Goal: Information Seeking & Learning: Learn about a topic

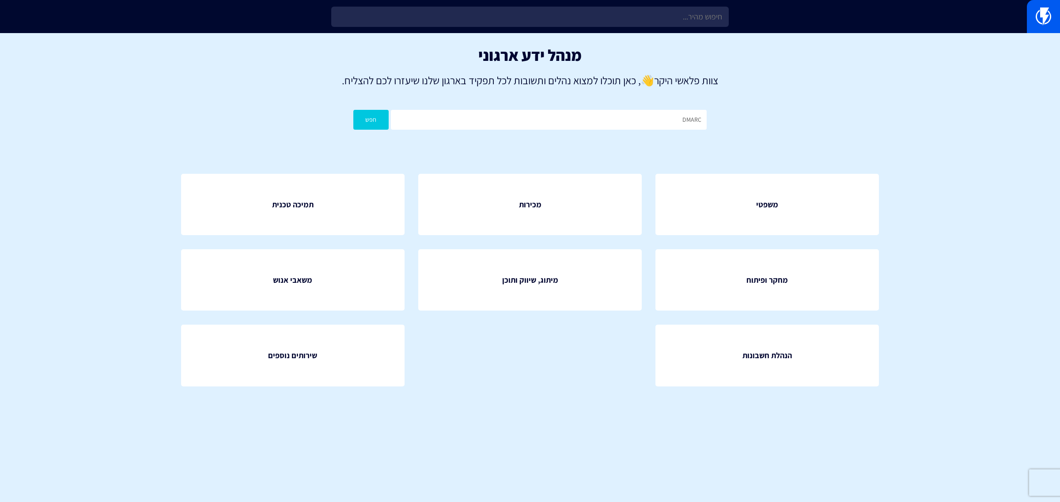
type input "DMARC"
click at [365, 121] on button "חפש" at bounding box center [370, 120] width 35 height 20
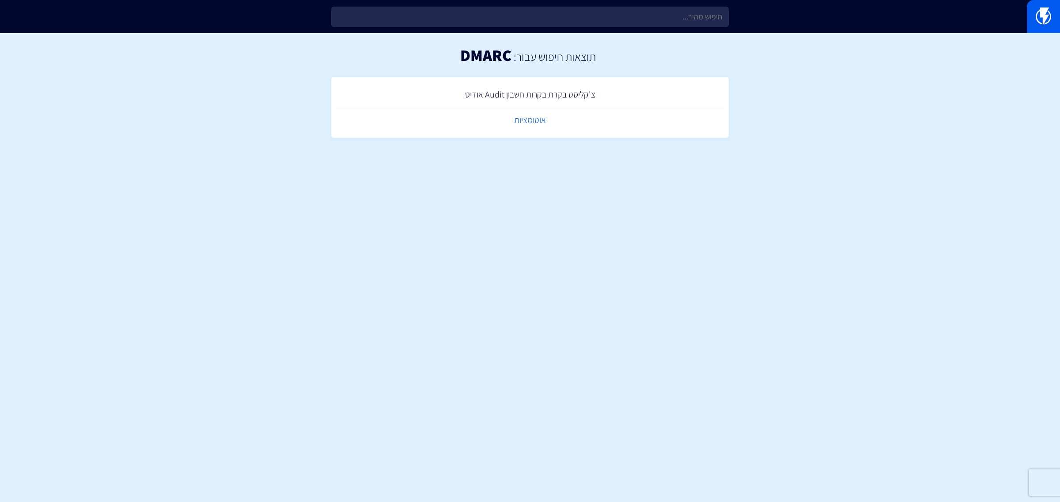
click at [529, 121] on link "אוטומציות" at bounding box center [530, 120] width 389 height 26
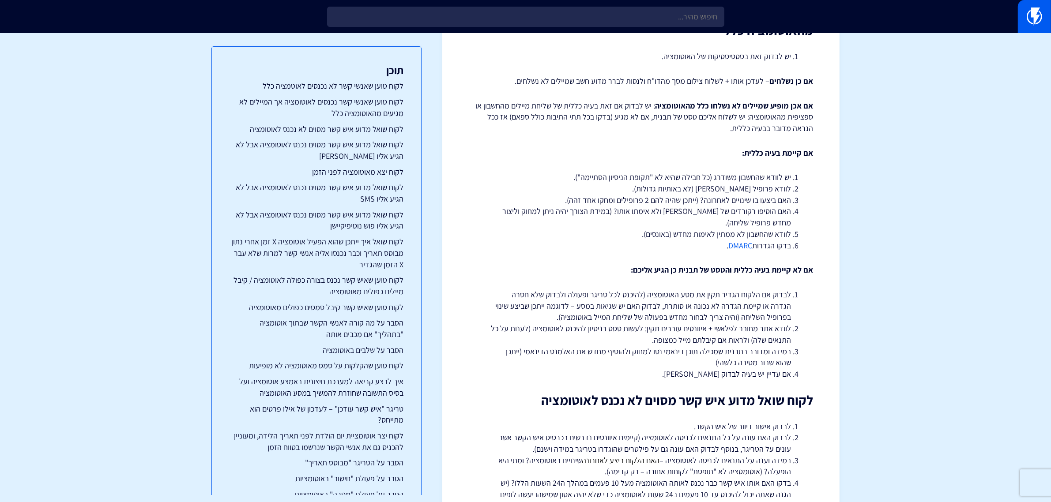
scroll to position [386, 0]
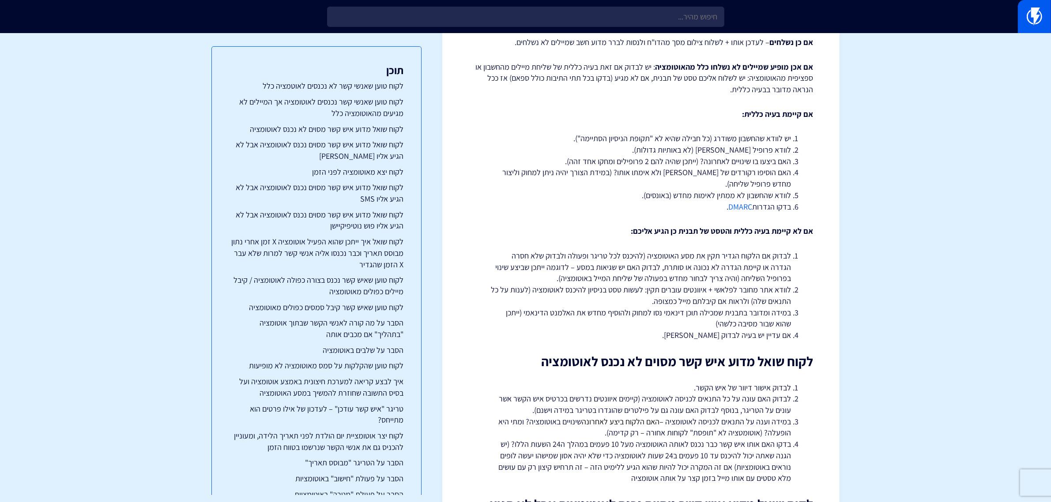
click at [737, 210] on link "DMARC" at bounding box center [741, 207] width 24 height 10
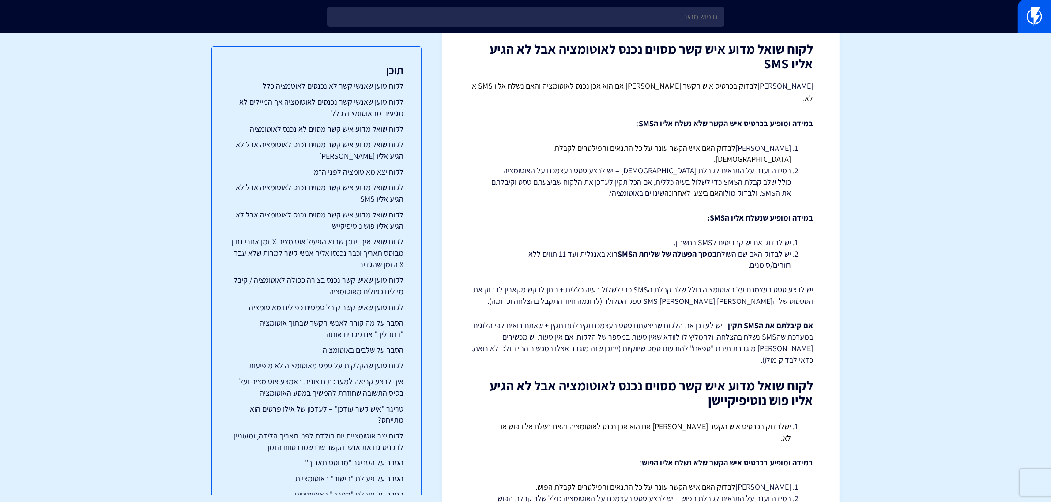
scroll to position [1380, 0]
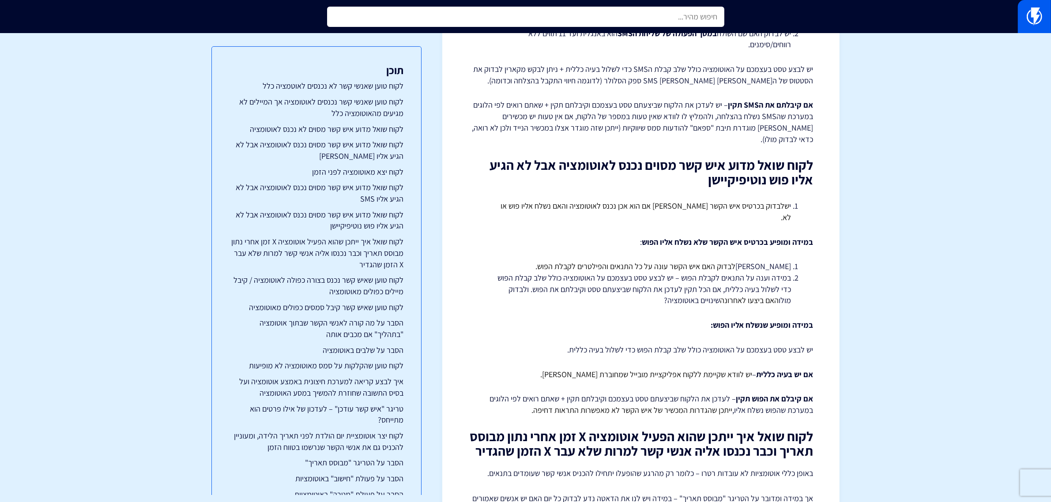
click at [642, 16] on input "text" at bounding box center [525, 17] width 397 height 20
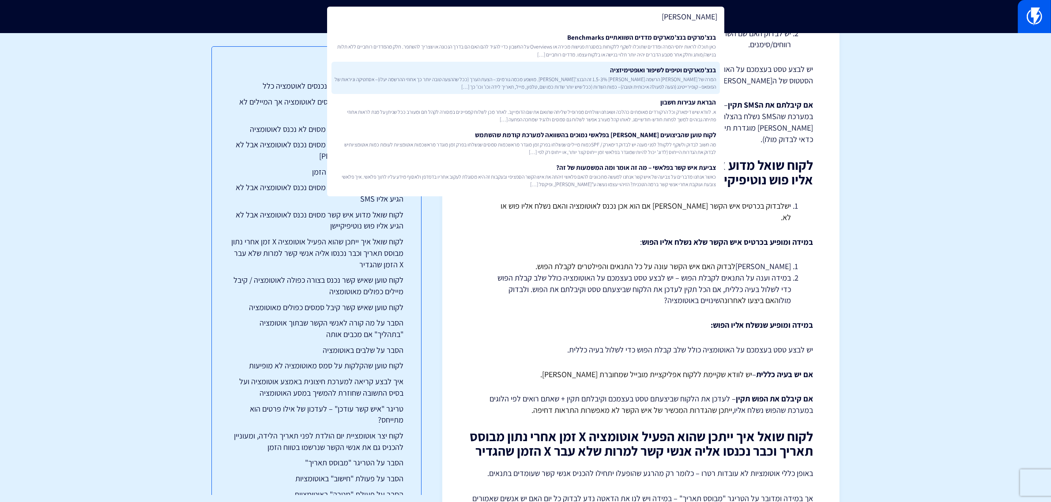
type input "מארק"
click at [643, 70] on link "בנצ’מארקים וטיפים לשיפור ואופטימיזציה המרה של פופאפ הרשמה בין 1.5-3% זה הבנצ’מא…" at bounding box center [526, 78] width 389 height 33
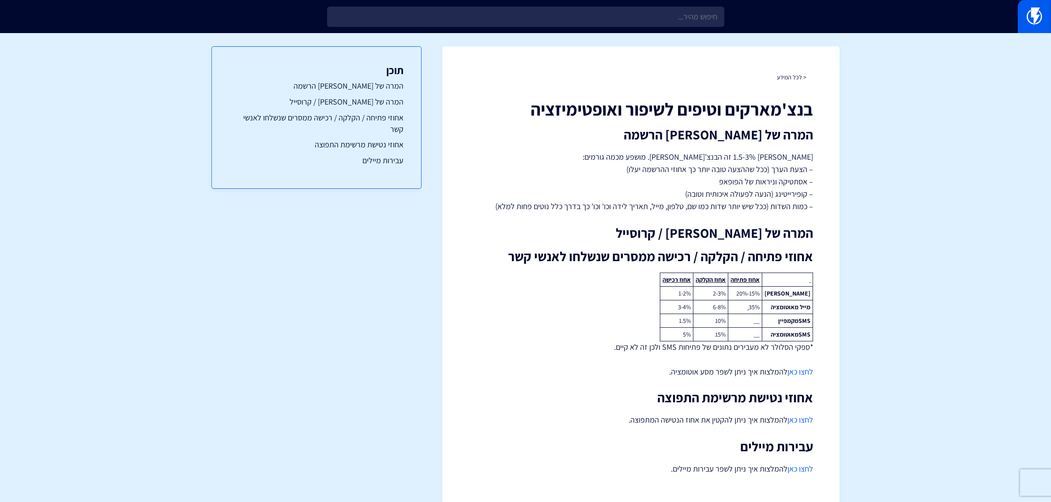
scroll to position [26, 0]
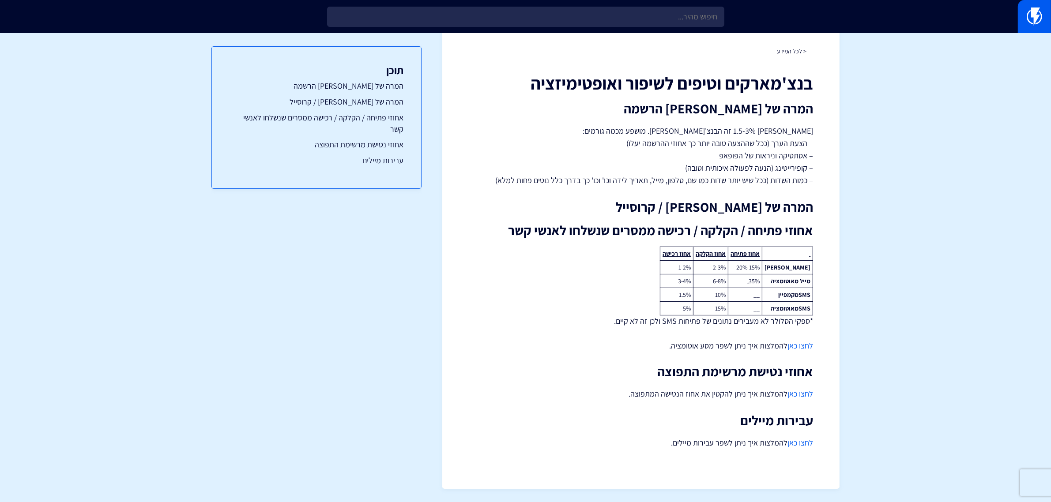
click at [800, 447] on link "לחצו כאן" at bounding box center [801, 443] width 26 height 10
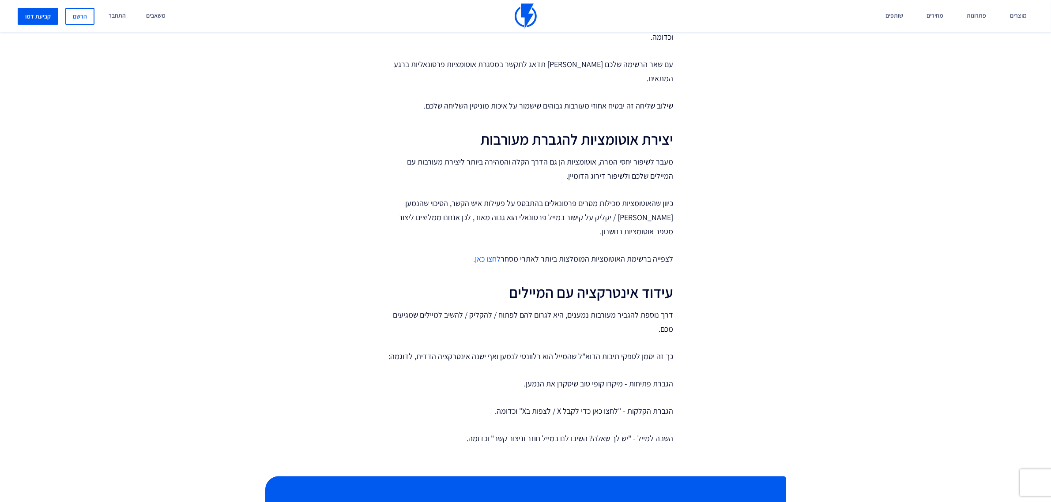
scroll to position [1435, 0]
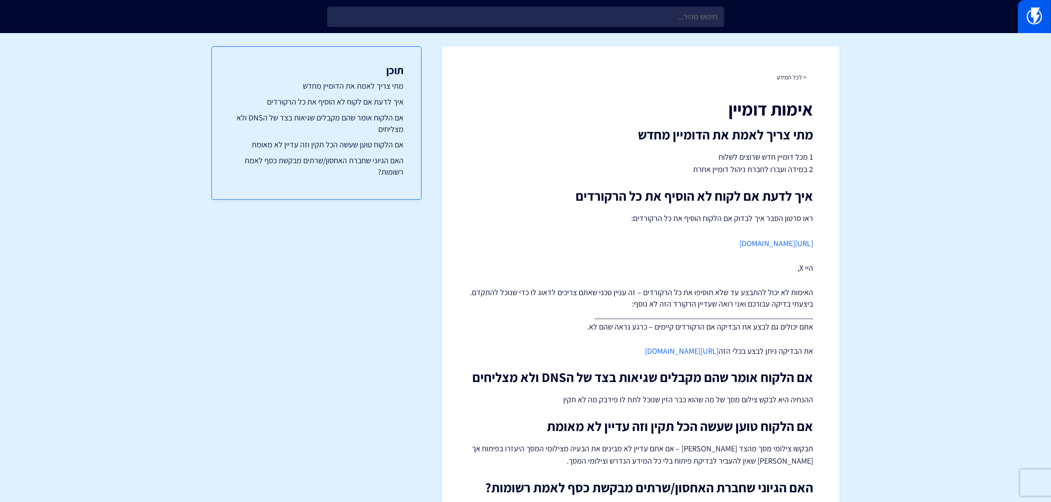
click at [740, 241] on link "[URL][DOMAIN_NAME]" at bounding box center [777, 243] width 74 height 10
